Goal: Task Accomplishment & Management: Manage account settings

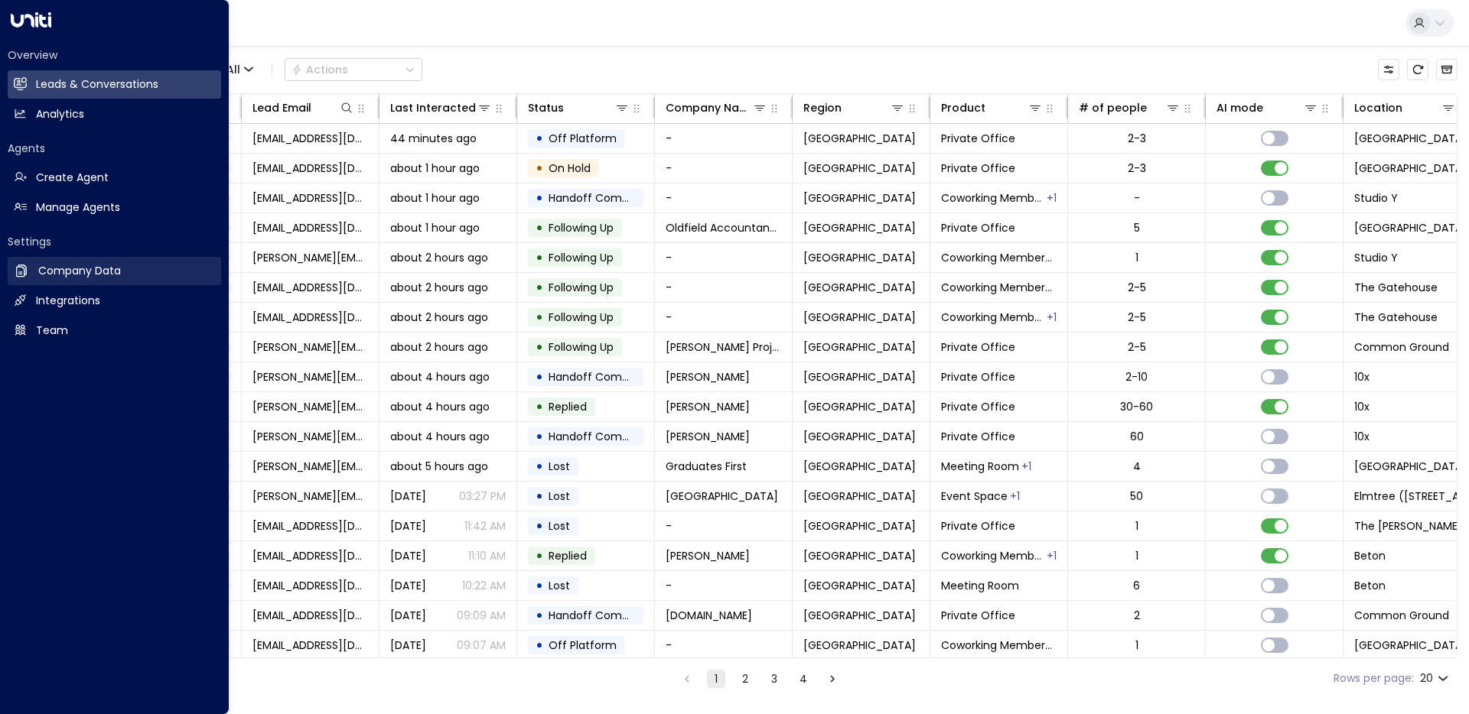
click at [52, 273] on h2 "Company Data" at bounding box center [79, 271] width 83 height 16
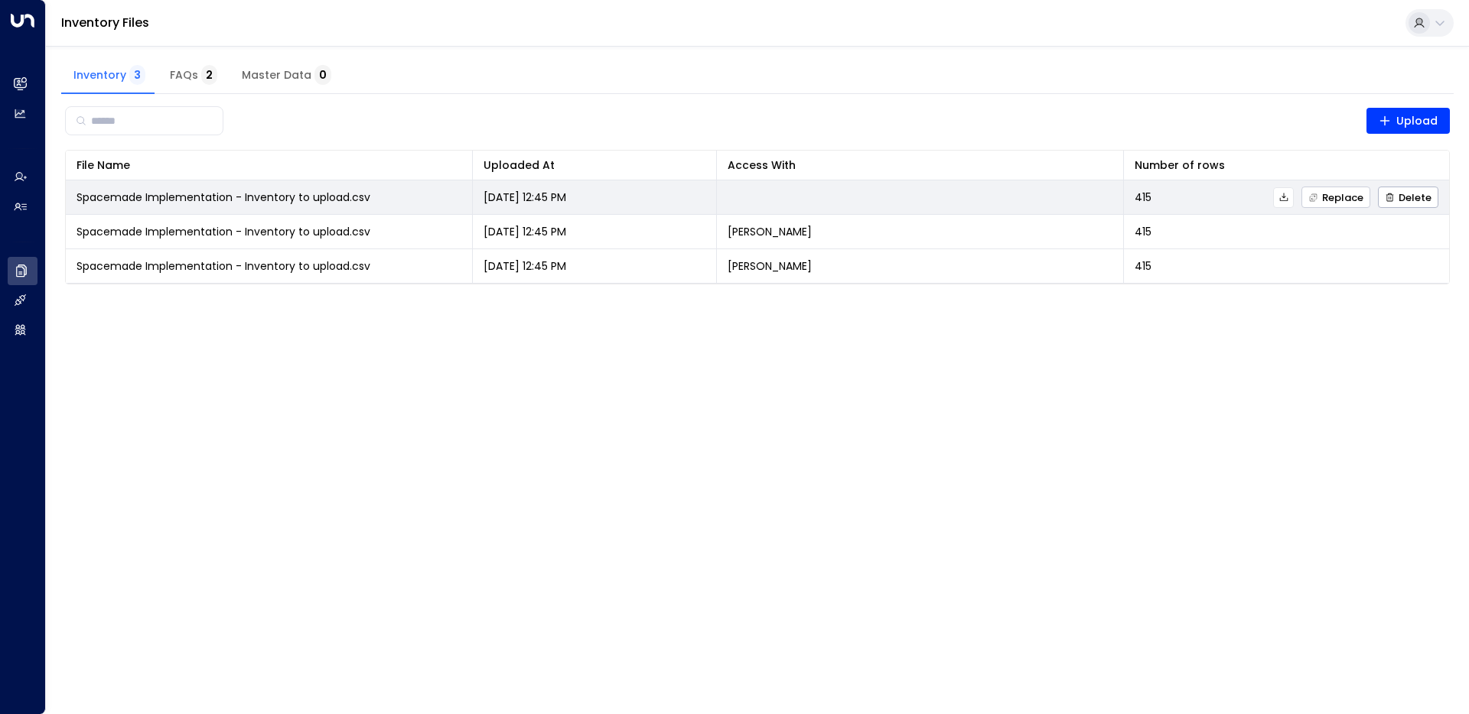
click at [1350, 199] on span "Replace" at bounding box center [1335, 198] width 55 height 10
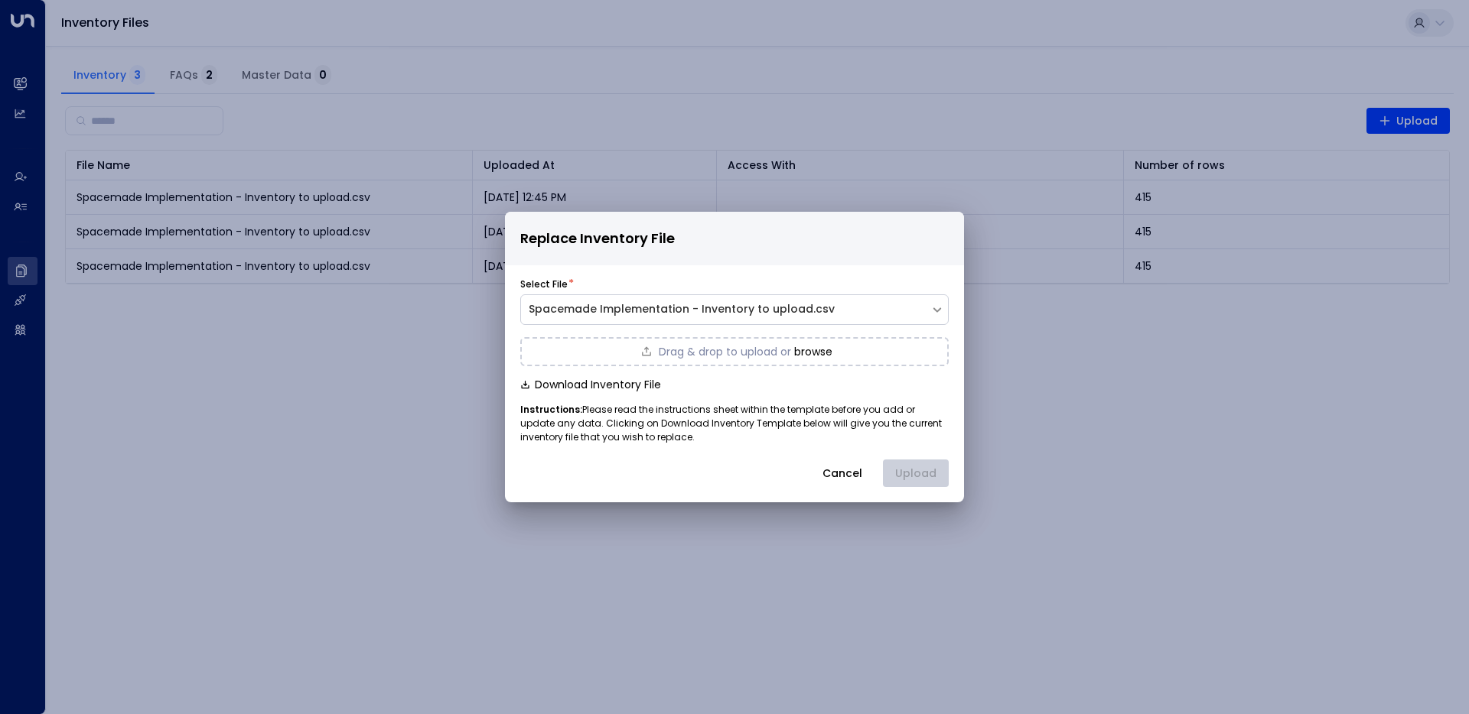
click at [815, 351] on button "browse" at bounding box center [813, 352] width 38 height 12
click at [918, 481] on button "Upload" at bounding box center [916, 474] width 66 height 28
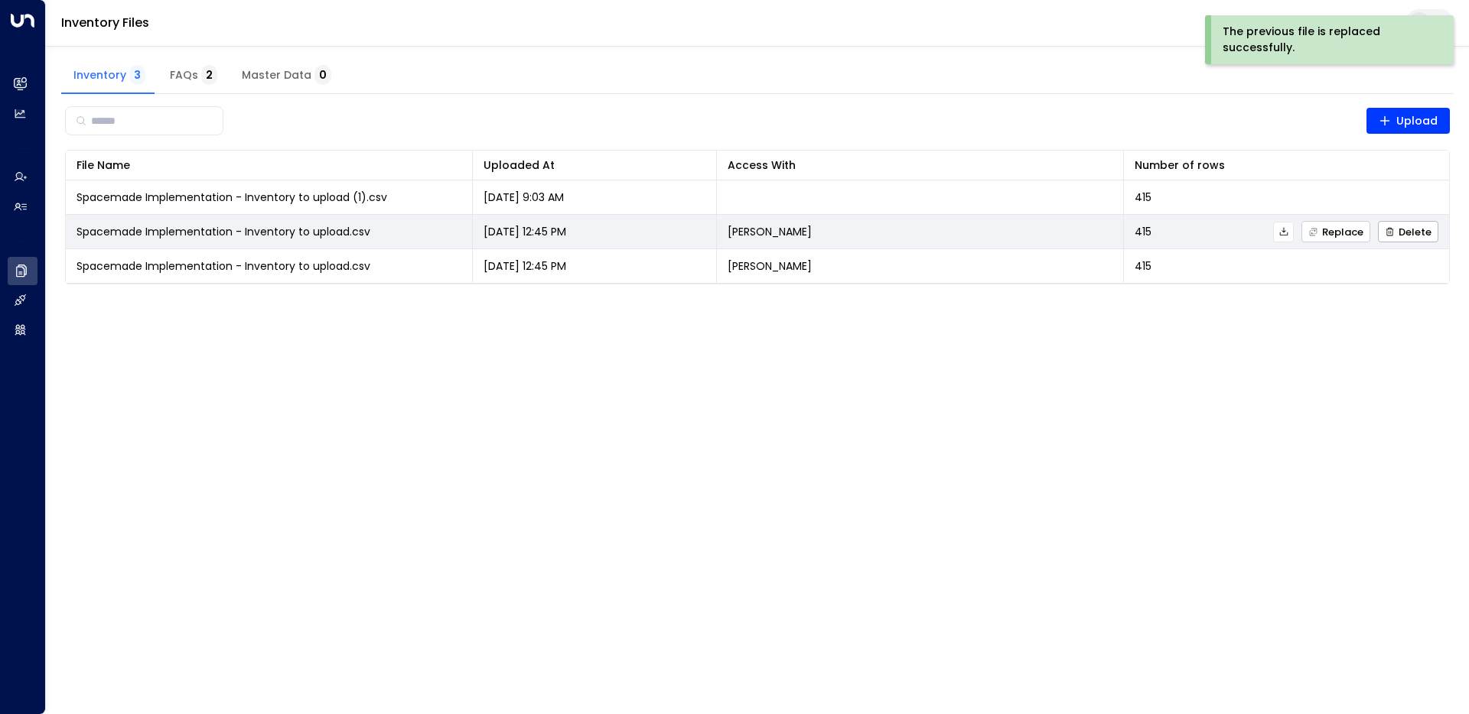
click at [1317, 230] on icon "button" at bounding box center [1313, 232] width 10 height 10
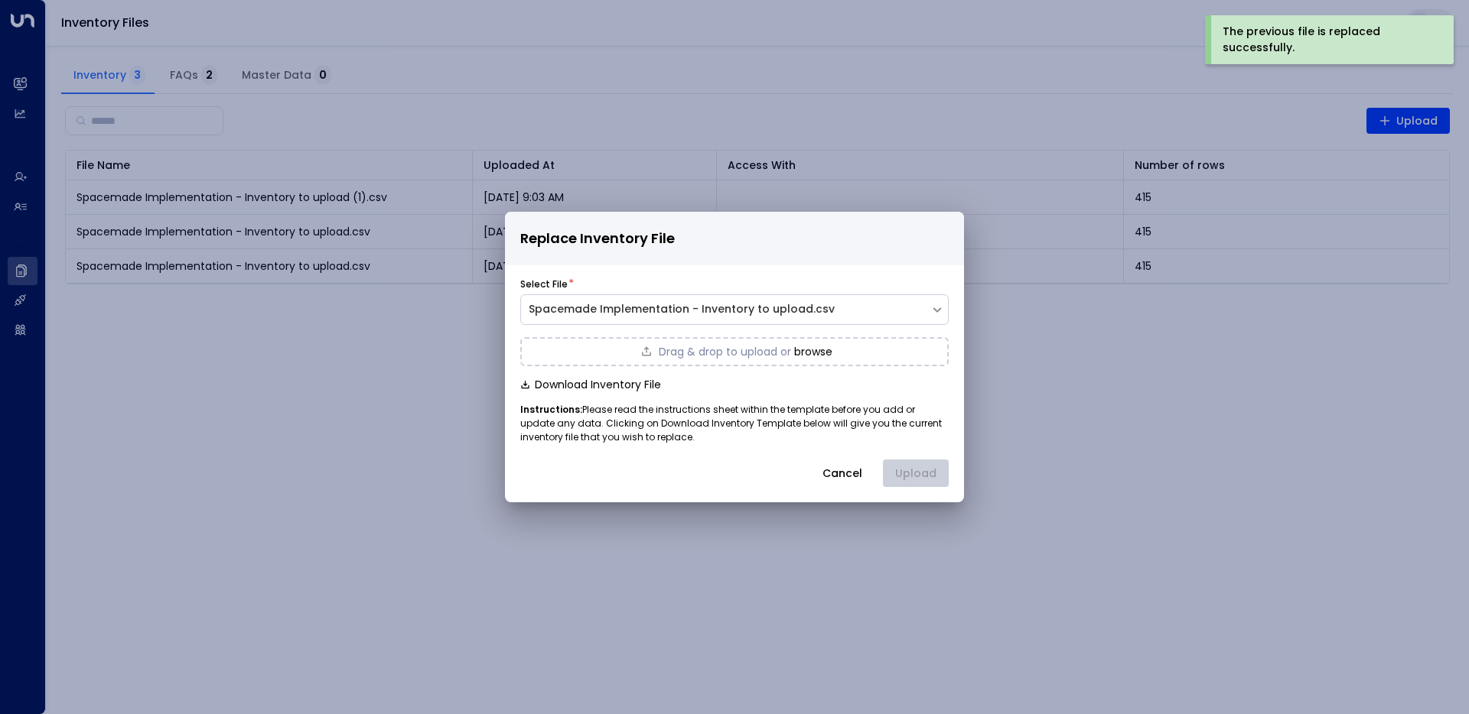
click at [818, 358] on button "browse" at bounding box center [813, 352] width 38 height 12
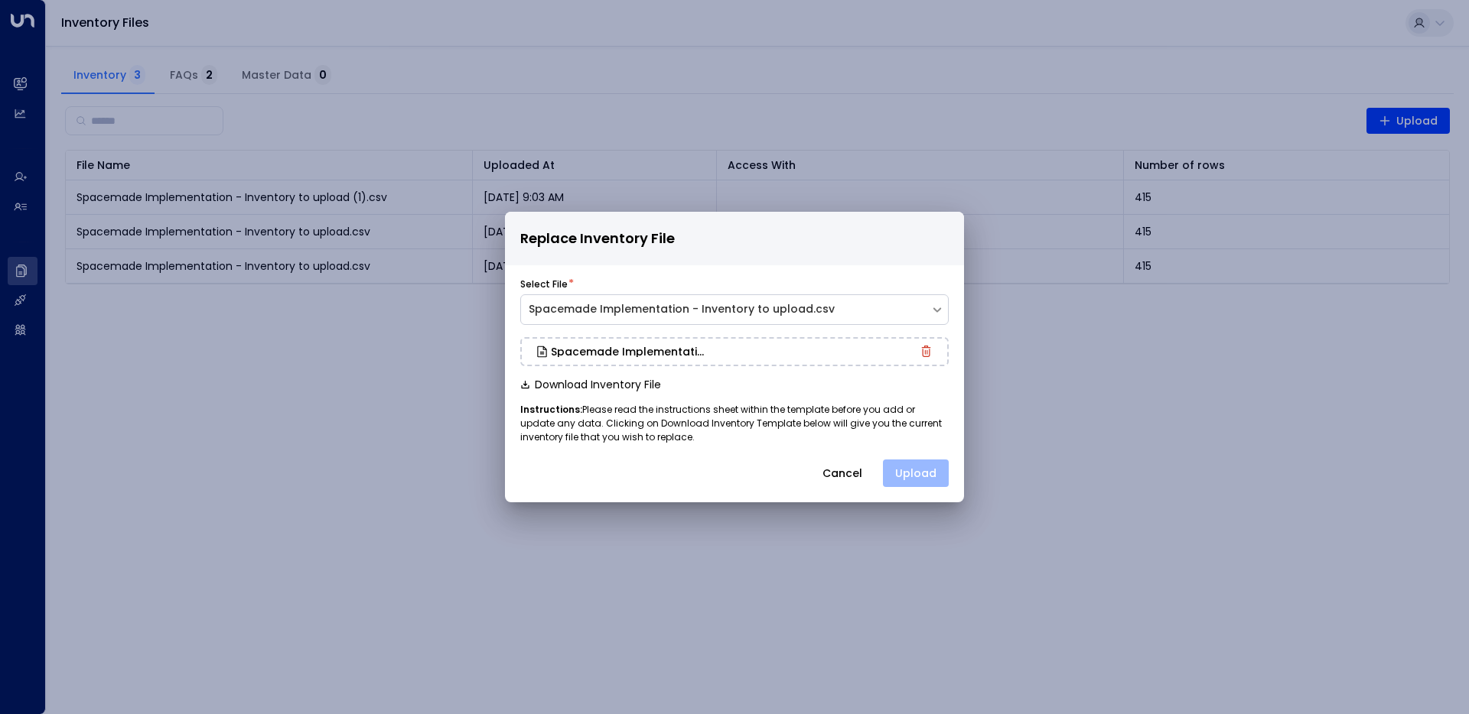
click at [922, 469] on button "Upload" at bounding box center [916, 474] width 66 height 28
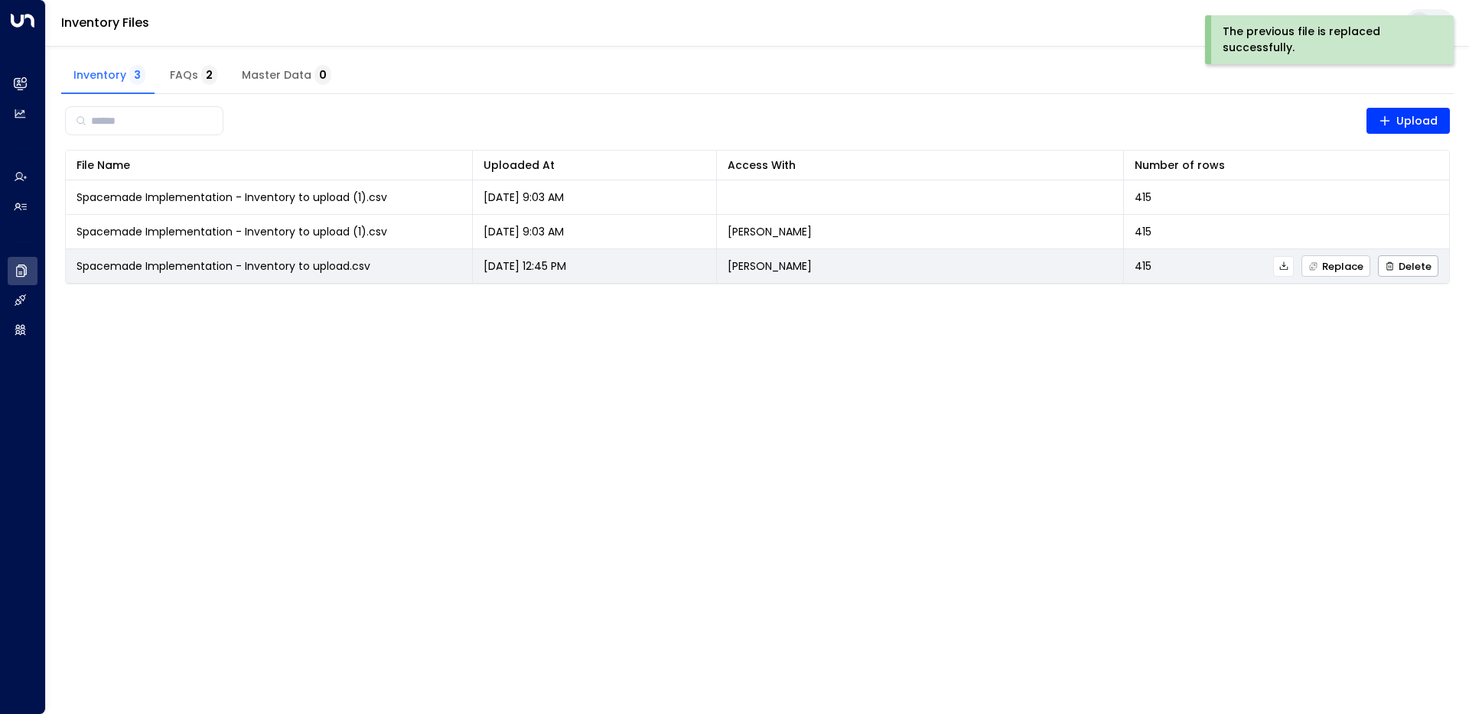
click at [1344, 268] on span "Replace" at bounding box center [1335, 267] width 55 height 10
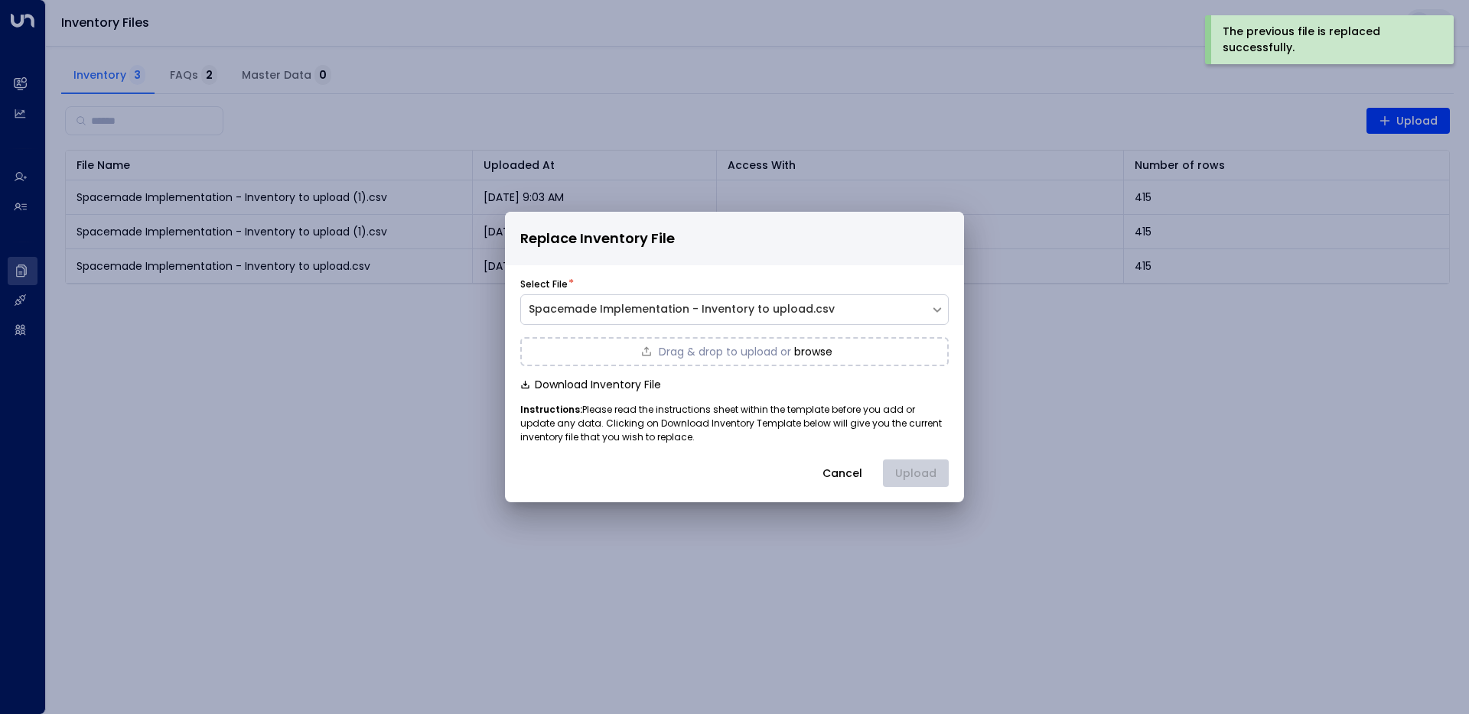
click at [810, 349] on button "browse" at bounding box center [813, 352] width 38 height 12
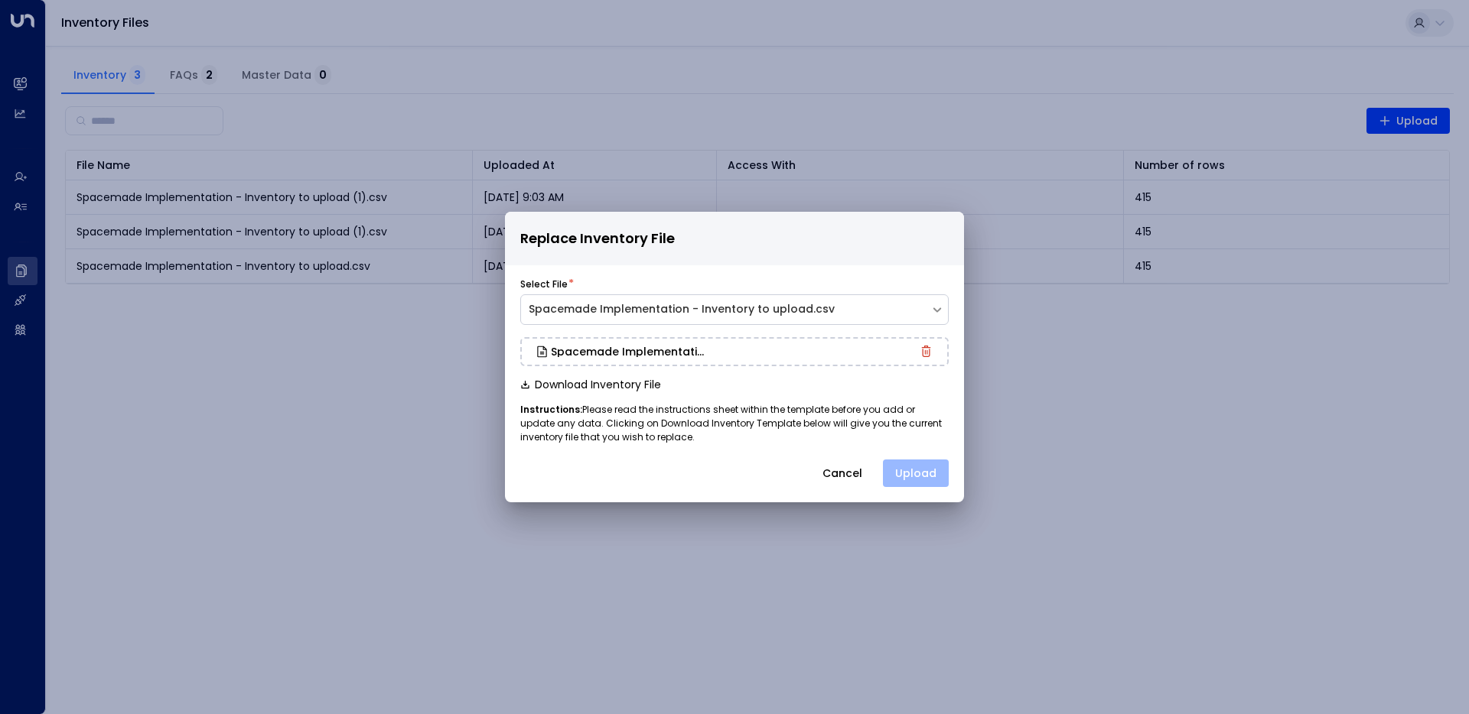
click at [935, 472] on button "Upload" at bounding box center [916, 474] width 66 height 28
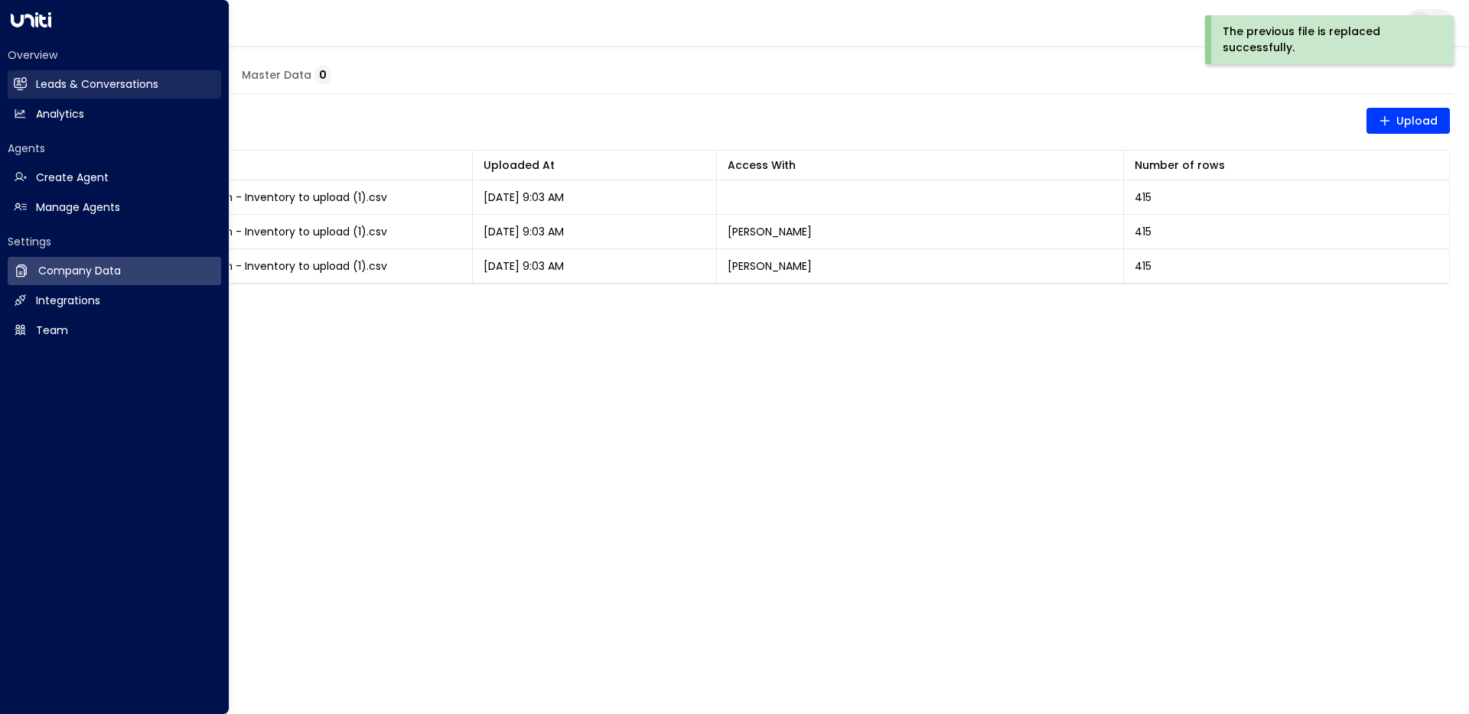
click at [30, 80] on link "Leads & Conversations Leads & Conversations" at bounding box center [114, 84] width 213 height 28
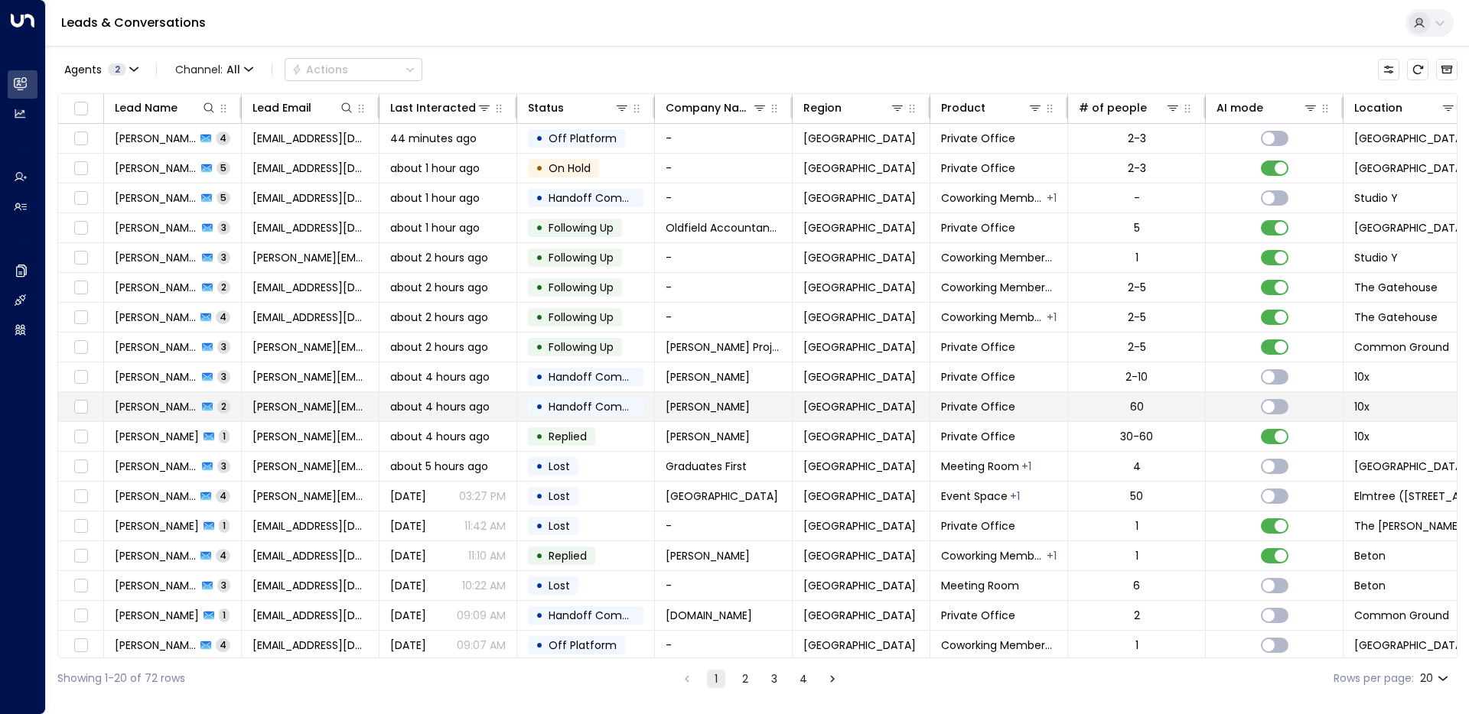
click at [144, 418] on td "[PERSON_NAME] 2" at bounding box center [173, 406] width 138 height 29
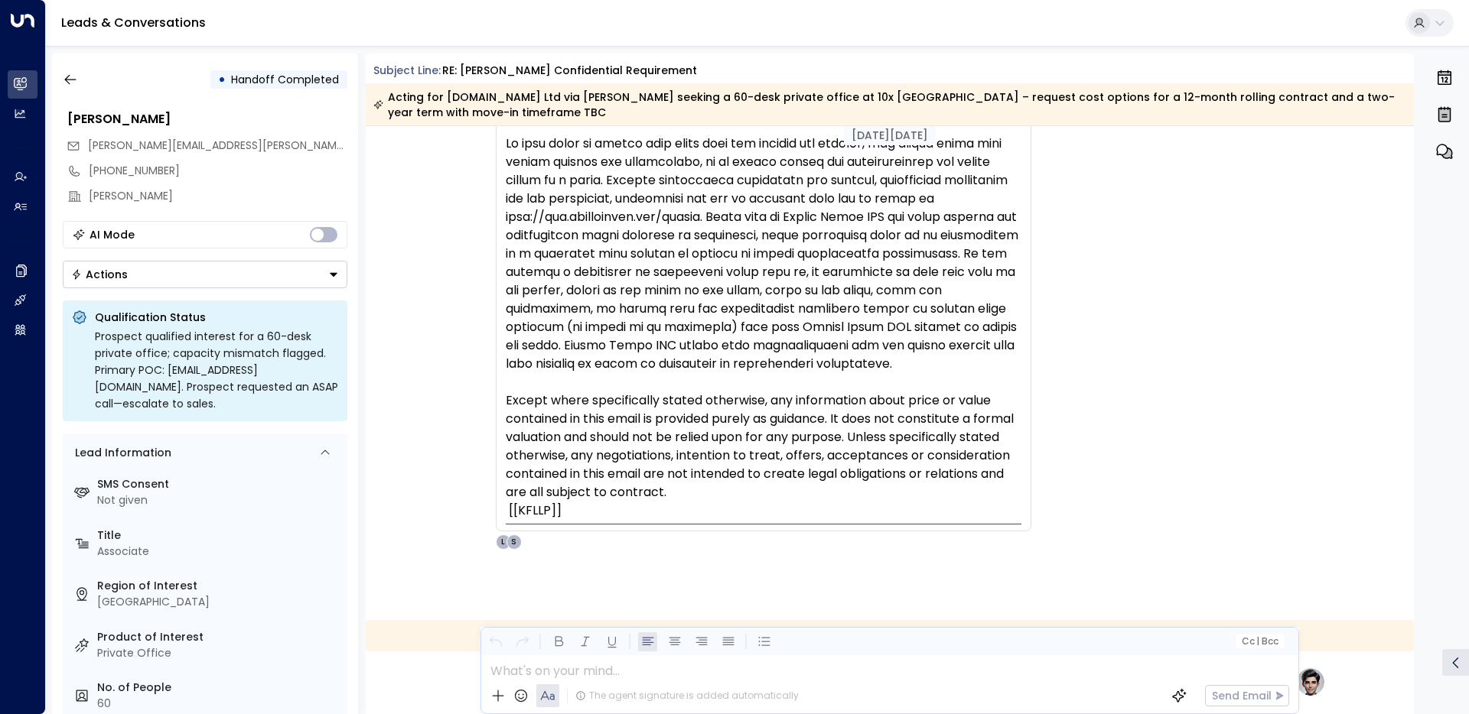
scroll to position [479, 0]
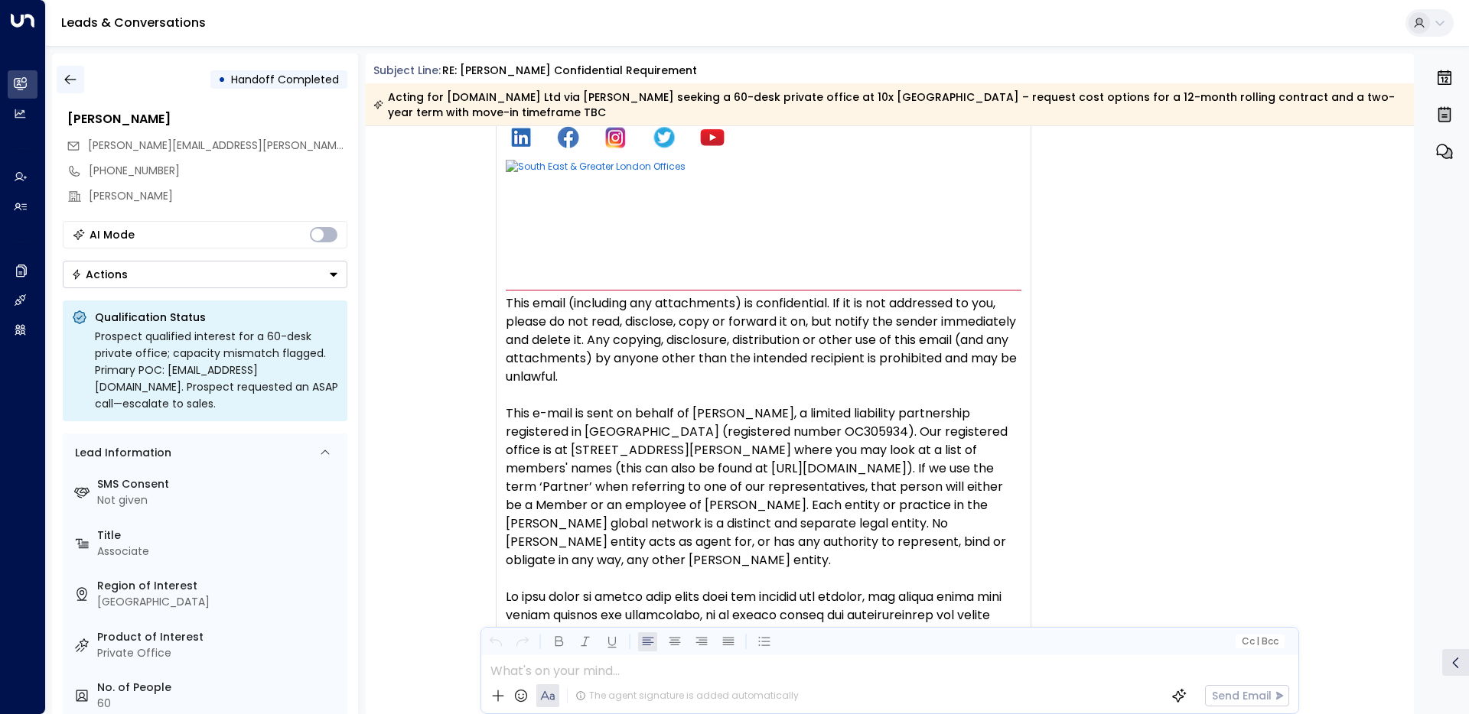
click at [66, 86] on icon "button" at bounding box center [70, 79] width 15 height 15
